Goal: Contribute content: Add original content to the website for others to see

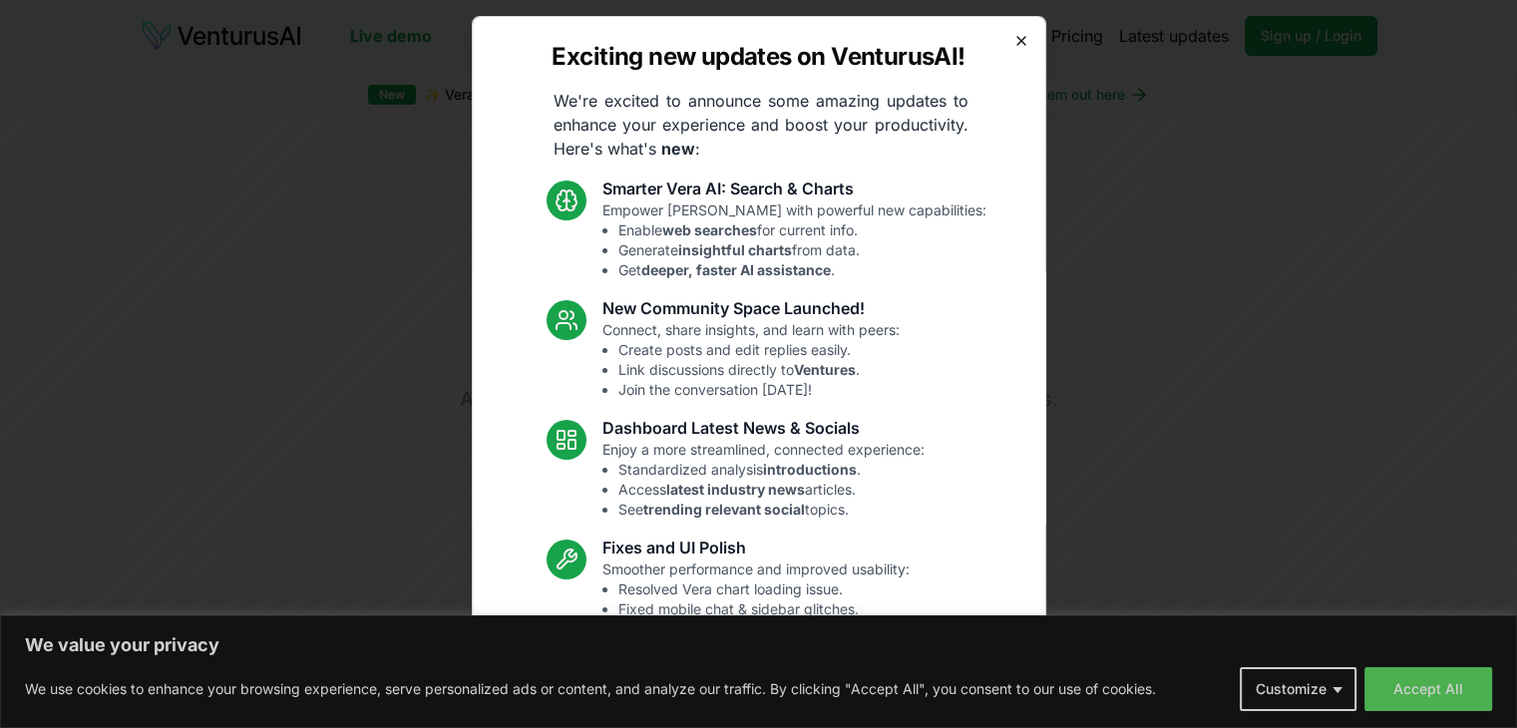
click at [1013, 35] on icon "button" at bounding box center [1021, 41] width 16 height 16
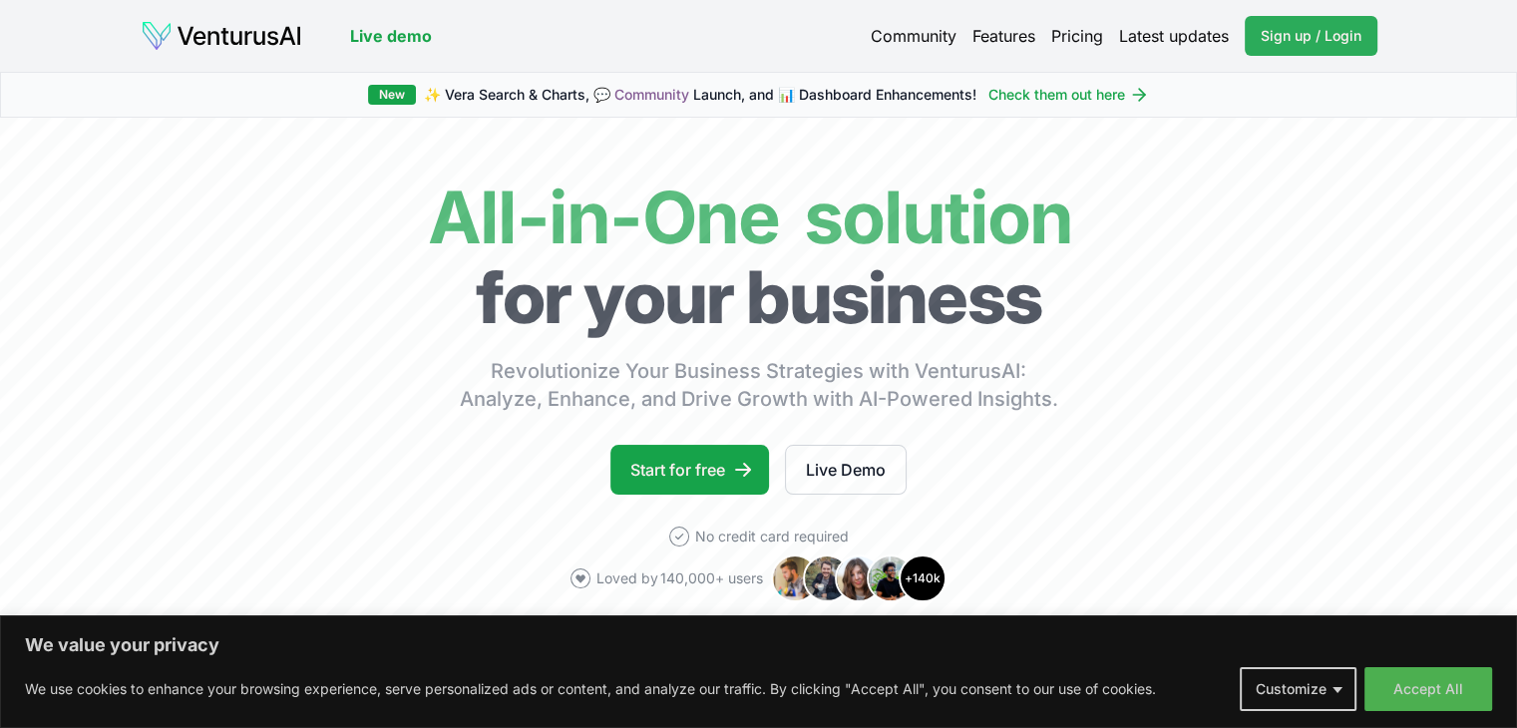
click at [1333, 36] on span "Sign up / Login" at bounding box center [1311, 36] width 101 height 20
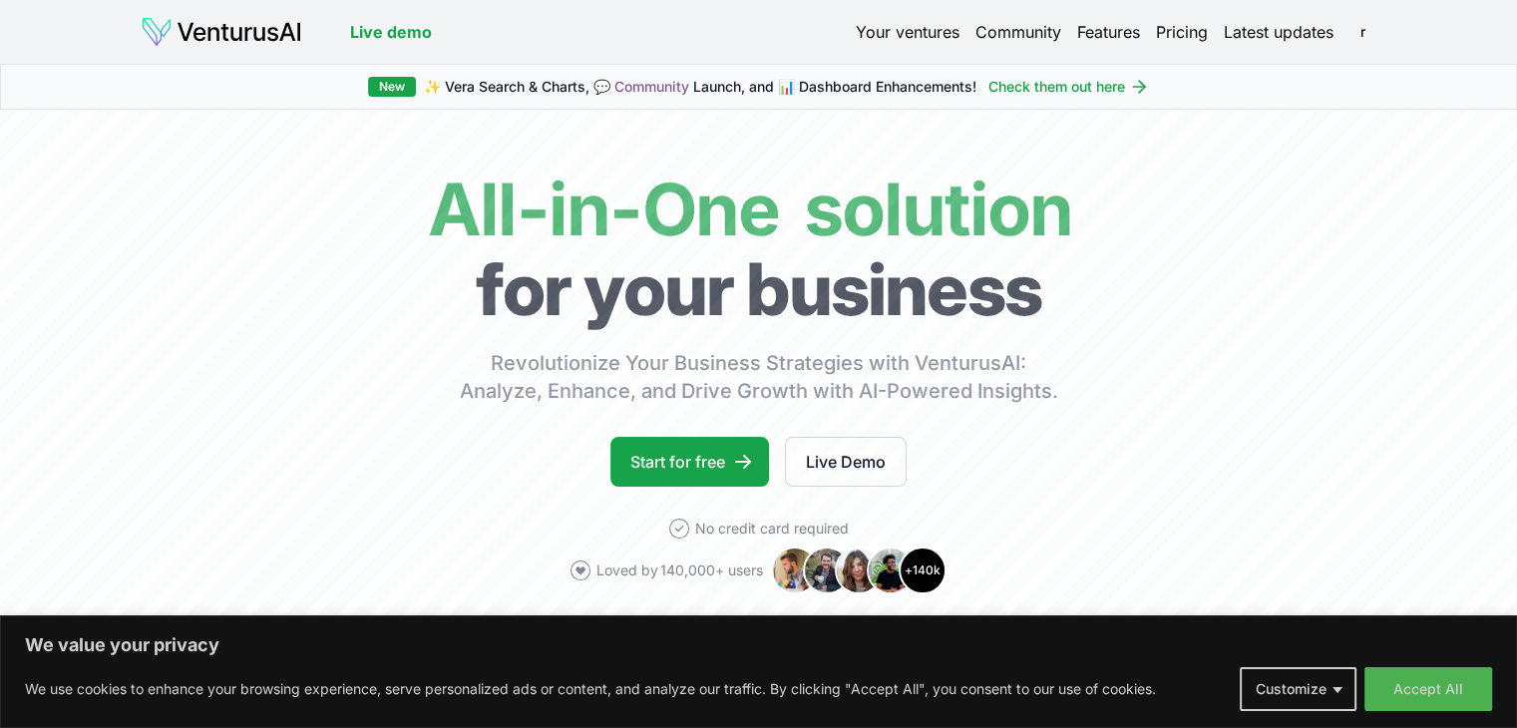
click at [1313, 37] on link "Latest updates" at bounding box center [1279, 32] width 110 height 24
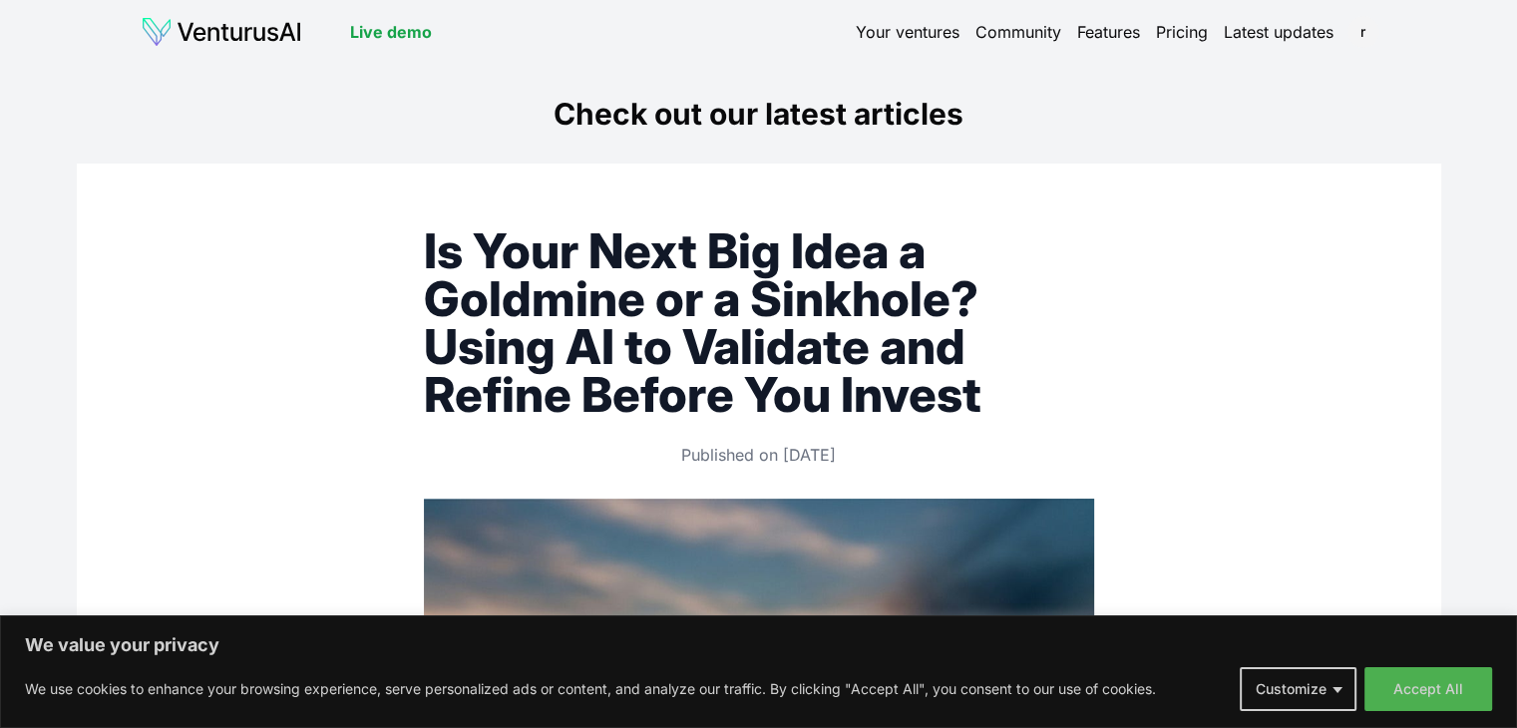
click at [916, 23] on link "Your ventures" at bounding box center [908, 32] width 104 height 24
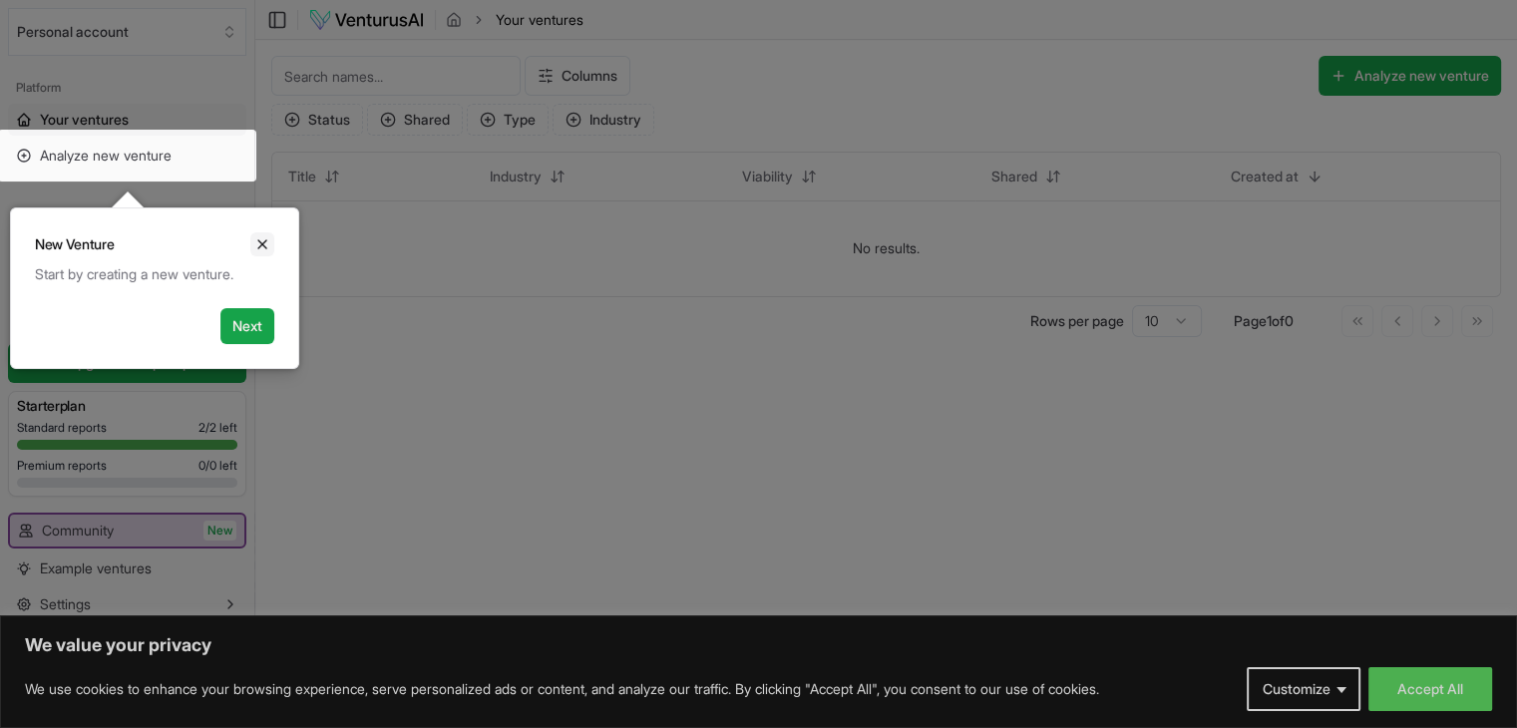
click at [264, 232] on button "Close" at bounding box center [262, 244] width 24 height 24
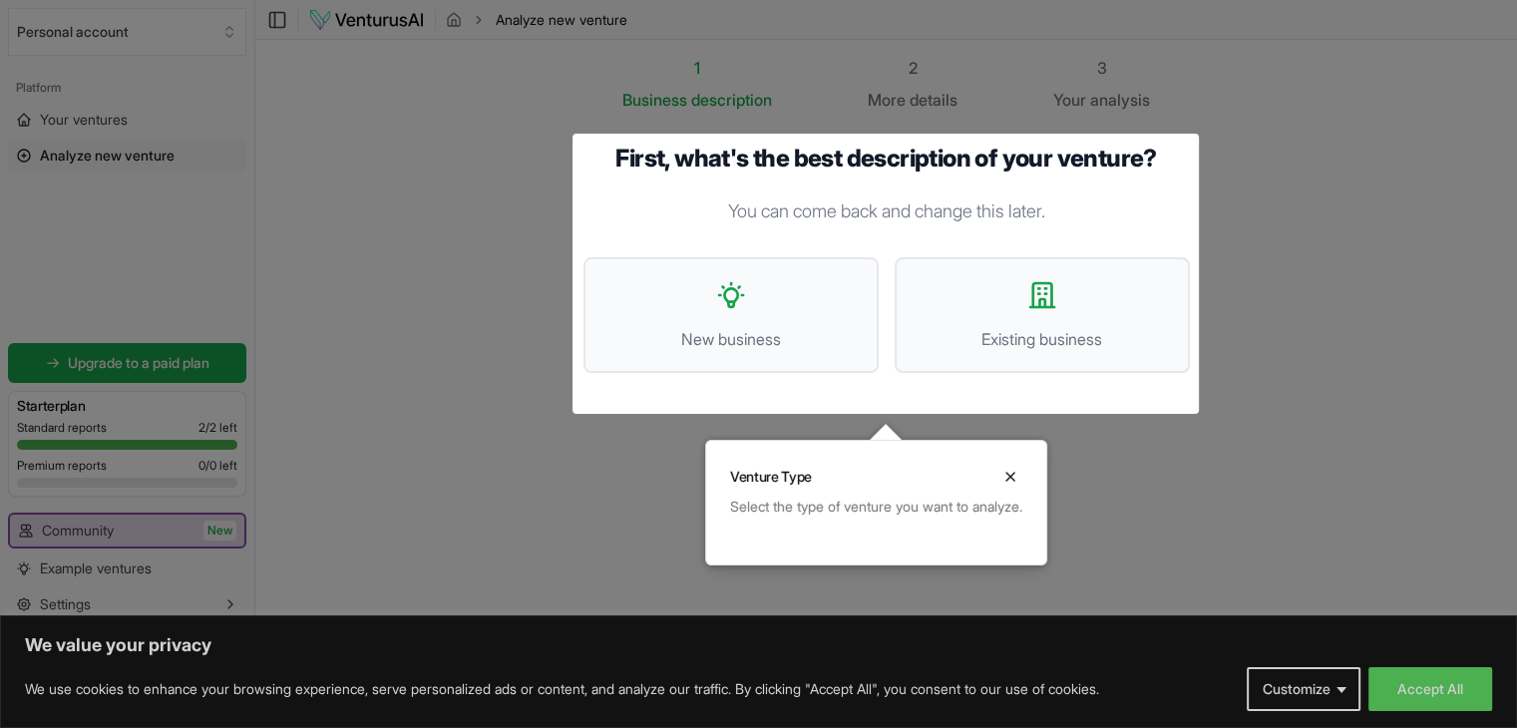
click at [392, 380] on div at bounding box center [758, 364] width 1517 height 729
click at [440, 356] on div at bounding box center [758, 364] width 1517 height 729
click at [1363, 604] on div at bounding box center [758, 364] width 1517 height 729
click at [1018, 476] on icon "Close" at bounding box center [1011, 477] width 16 height 16
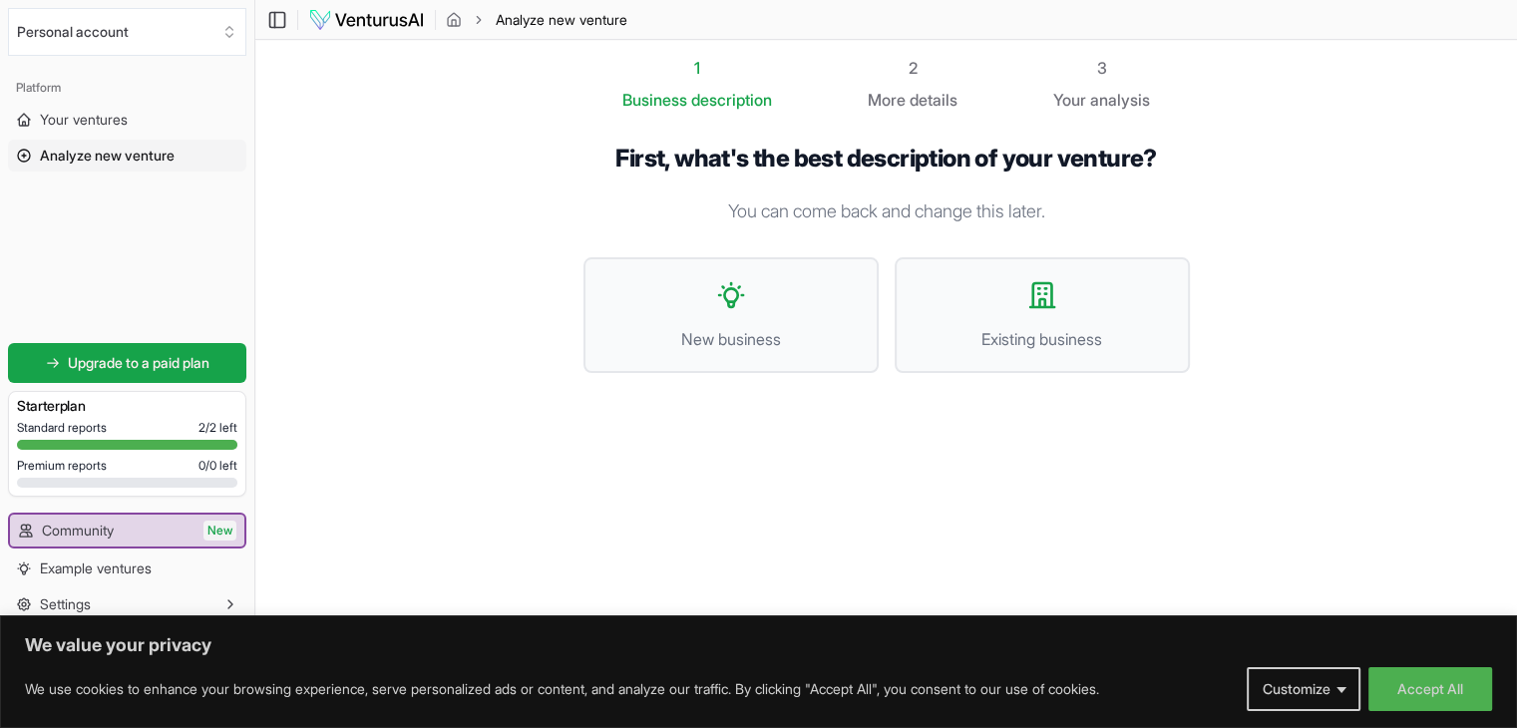
click at [863, 449] on div "1 Business description 2 More details 3 Your analysis First, what's the best de…" at bounding box center [887, 334] width 670 height 557
click at [496, 217] on section "1 Business description 2 More details 3 Your analysis First, what's the best de…" at bounding box center [886, 334] width 1262 height 589
click at [543, 435] on section "1 Business description 2 More details 3 Your analysis First, what's the best de…" at bounding box center [886, 334] width 1262 height 589
drag, startPoint x: 532, startPoint y: 220, endPoint x: 563, endPoint y: 125, distance: 100.6
click at [532, 220] on section "1 Business description 2 More details 3 Your analysis First, what's the best de…" at bounding box center [886, 334] width 1262 height 589
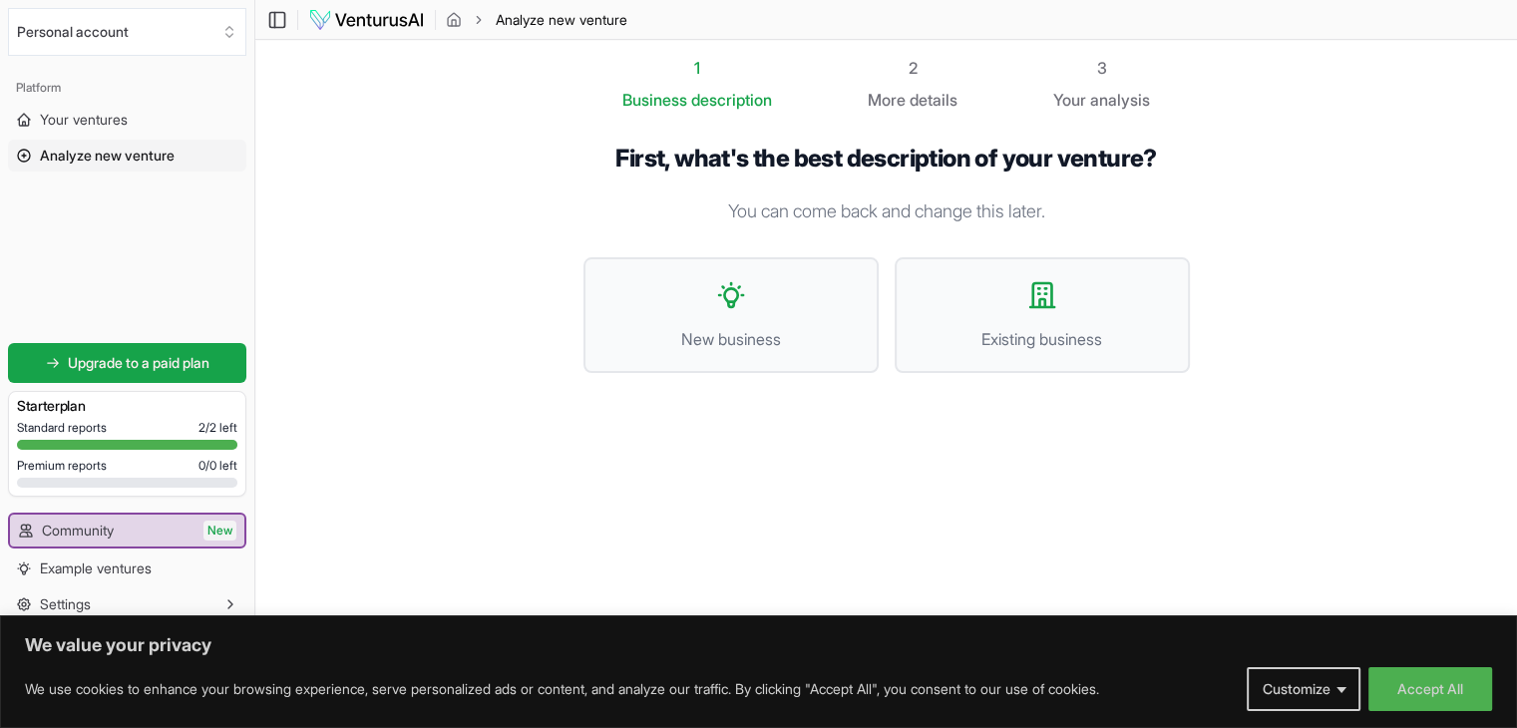
drag, startPoint x: 998, startPoint y: 442, endPoint x: 733, endPoint y: 336, distance: 284.7
click at [998, 441] on div "1 Business description 2 More details 3 Your analysis First, what's the best de…" at bounding box center [887, 334] width 670 height 557
click at [670, 304] on button "New business" at bounding box center [731, 315] width 295 height 116
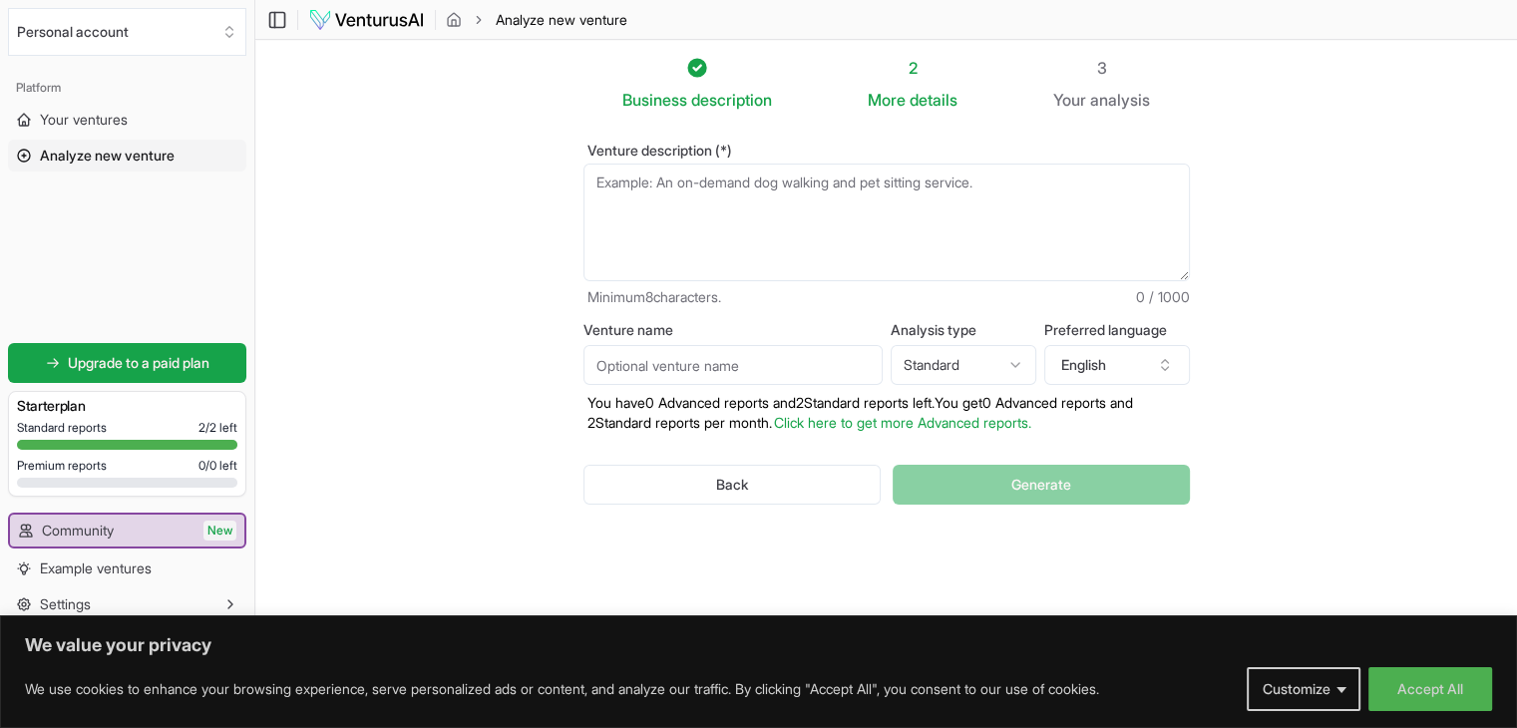
click at [755, 214] on textarea "Venture description (*)" at bounding box center [887, 223] width 606 height 118
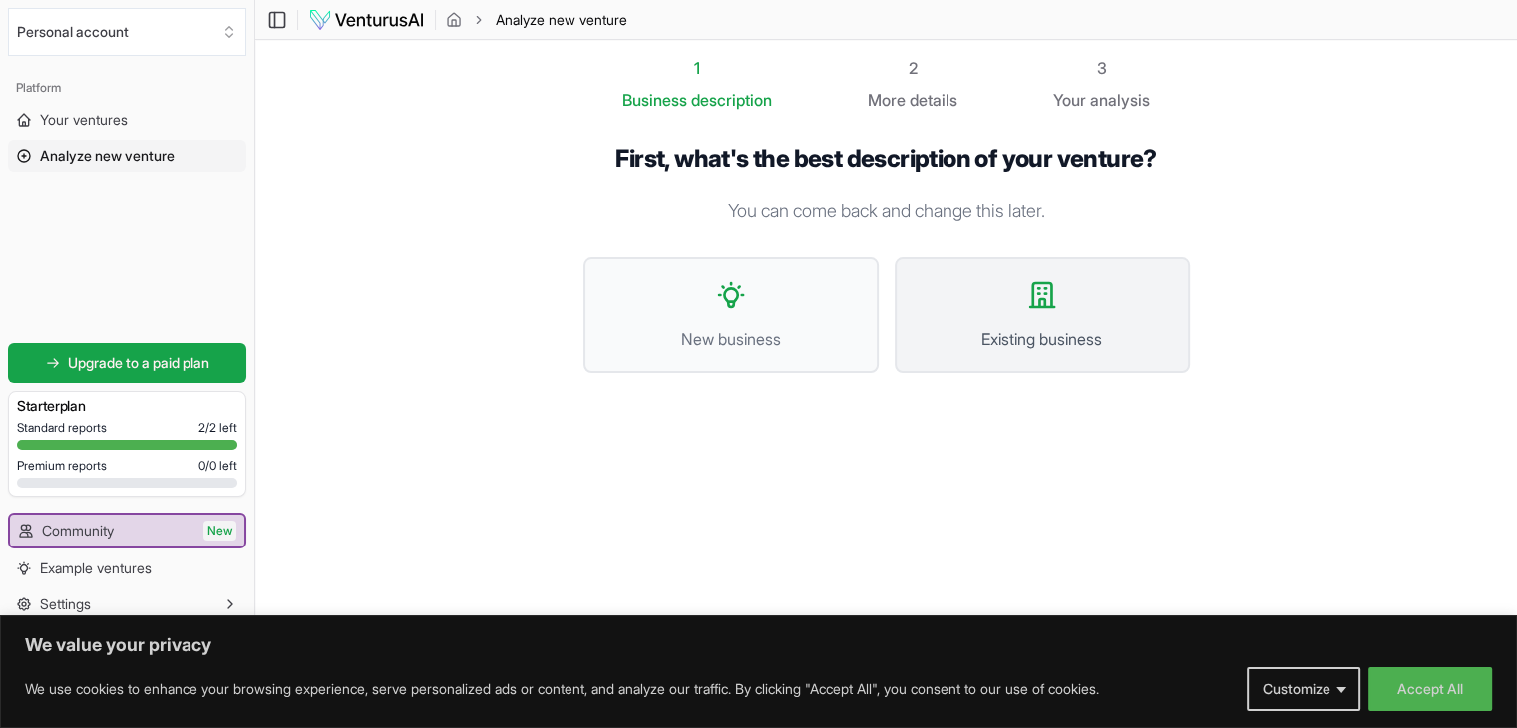
click at [1001, 338] on span "Existing business" at bounding box center [1042, 339] width 251 height 24
click at [780, 293] on button "New business" at bounding box center [731, 315] width 295 height 116
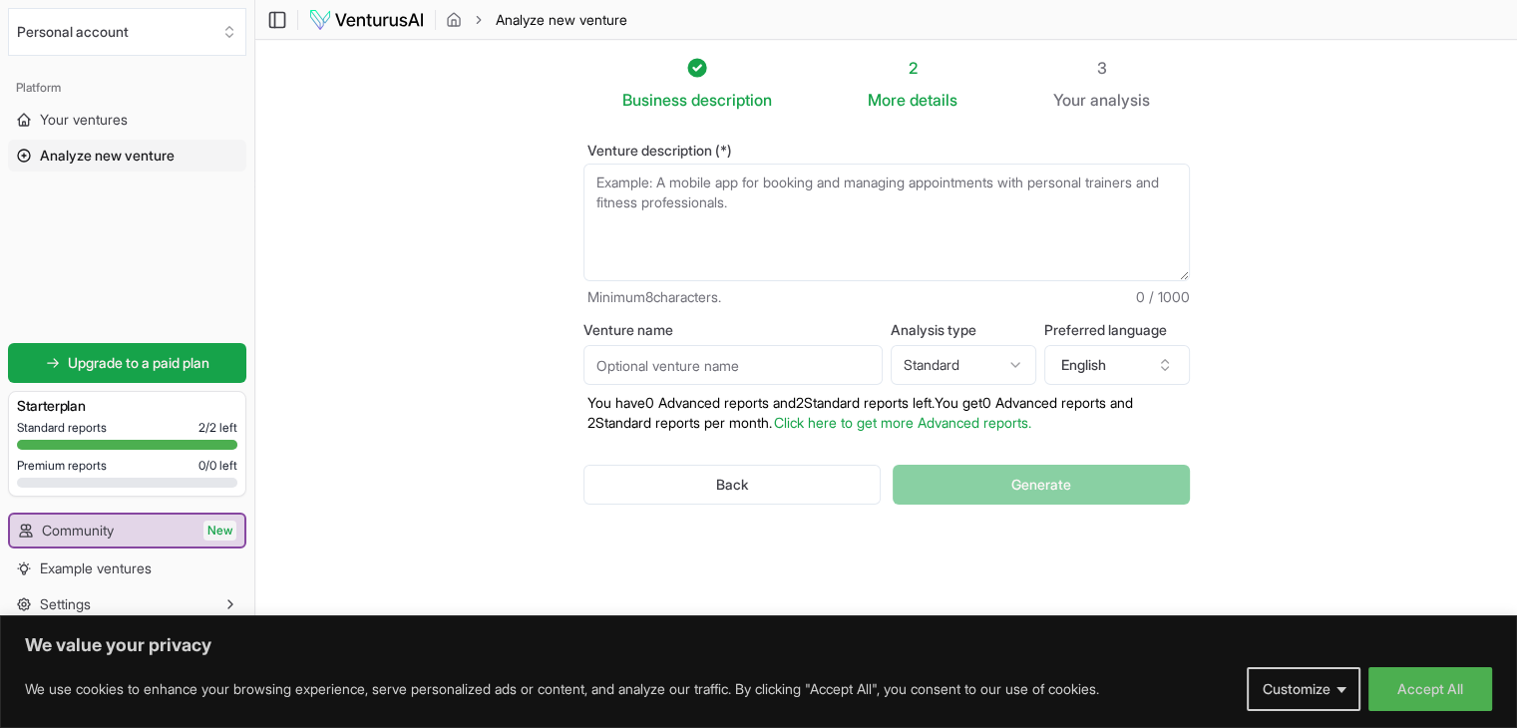
click at [810, 361] on input "Venture name" at bounding box center [733, 365] width 299 height 40
